Goal: Information Seeking & Learning: Learn about a topic

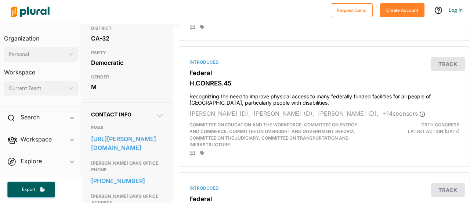
scroll to position [153, 0]
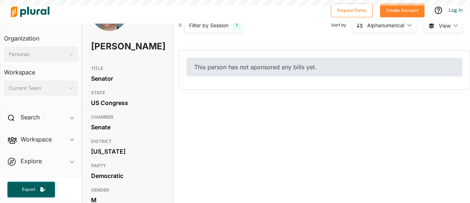
scroll to position [39, 0]
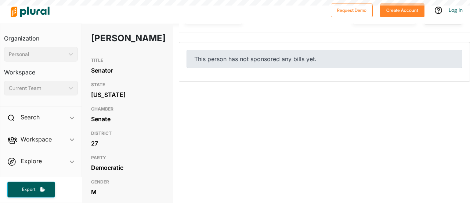
scroll to position [47, 0]
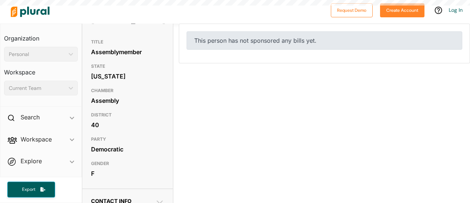
scroll to position [65, 0]
